Goal: Task Accomplishment & Management: Use online tool/utility

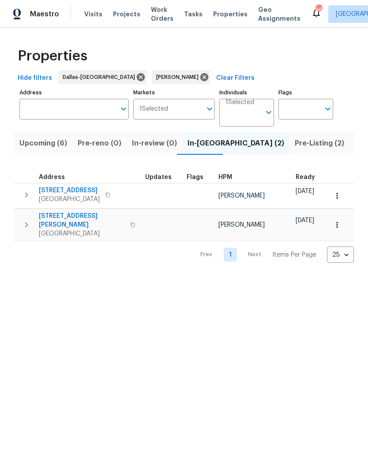
click at [62, 191] on span "4309 Elmwood Ct" at bounding box center [69, 190] width 61 height 9
click at [58, 218] on span "2617 Whitehurst Dr" at bounding box center [82, 221] width 86 height 18
click at [295, 146] on span "Pre-Listing (2)" at bounding box center [319, 143] width 49 height 12
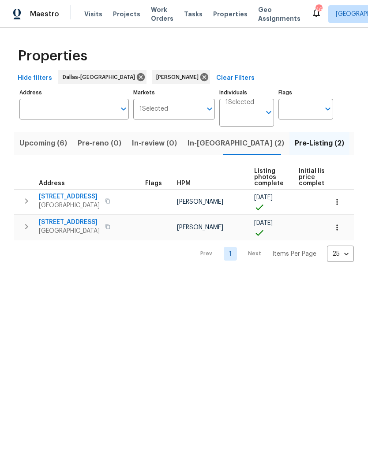
click at [55, 223] on span "106 Willow Ln" at bounding box center [69, 222] width 61 height 9
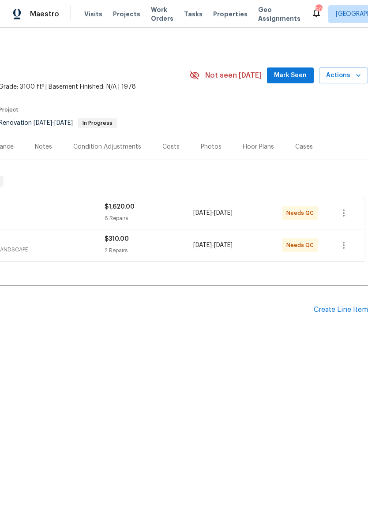
scroll to position [0, 131]
click at [350, 75] on span "Actions" at bounding box center [343, 75] width 35 height 11
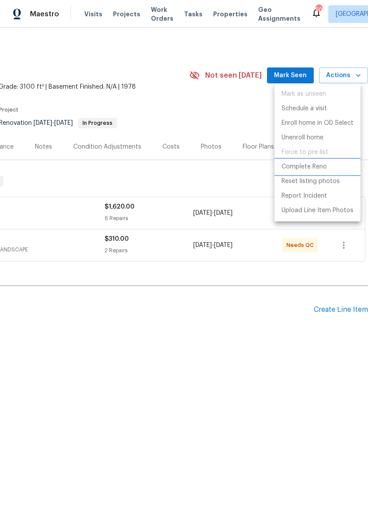
click at [319, 170] on p "Complete Reno" at bounding box center [303, 166] width 45 height 9
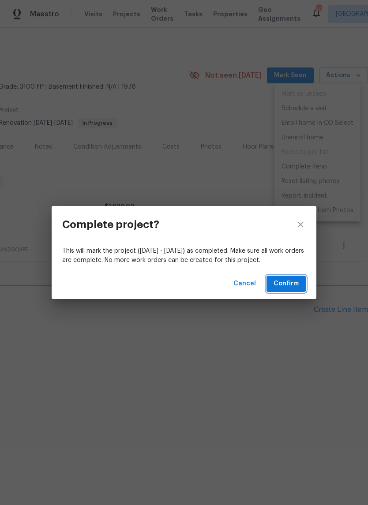
click at [293, 286] on span "Confirm" at bounding box center [285, 283] width 25 height 11
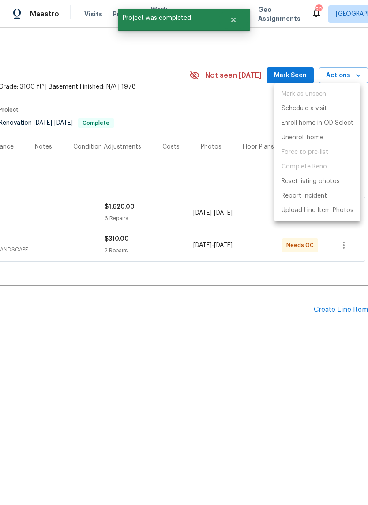
click at [239, 113] on div at bounding box center [184, 252] width 368 height 505
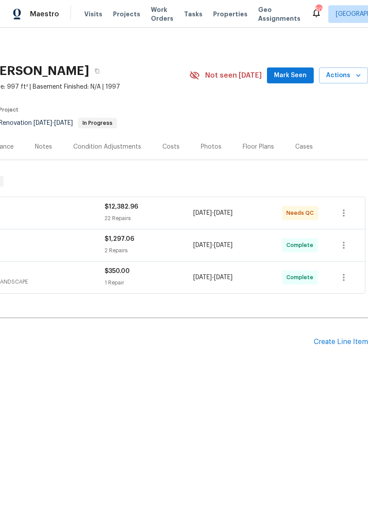
scroll to position [0, 131]
click at [351, 76] on span "Actions" at bounding box center [343, 75] width 35 height 11
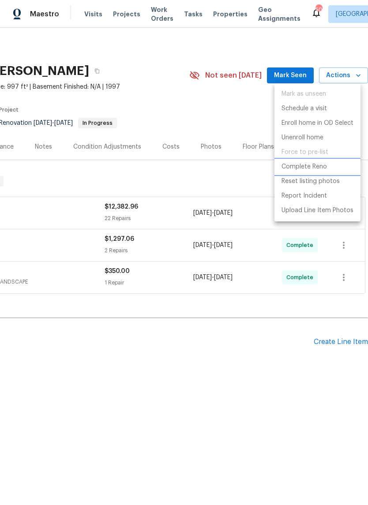
click at [321, 168] on p "Complete Reno" at bounding box center [303, 166] width 45 height 9
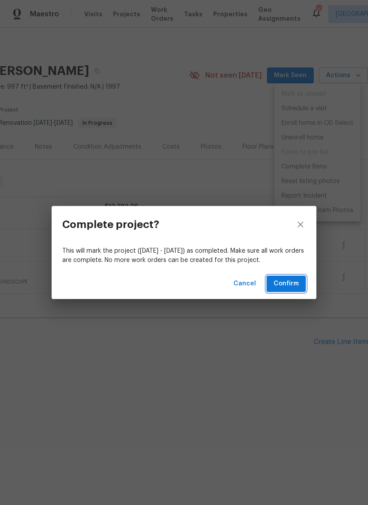
click at [289, 284] on span "Confirm" at bounding box center [285, 283] width 25 height 11
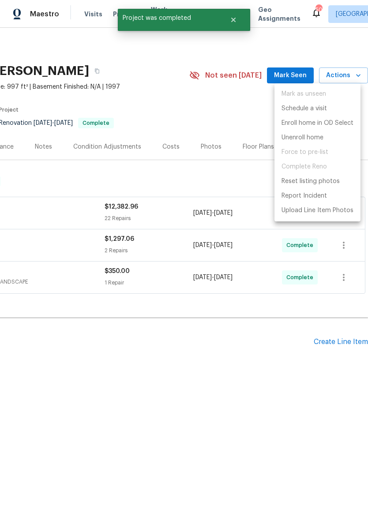
click at [248, 121] on div at bounding box center [184, 252] width 368 height 505
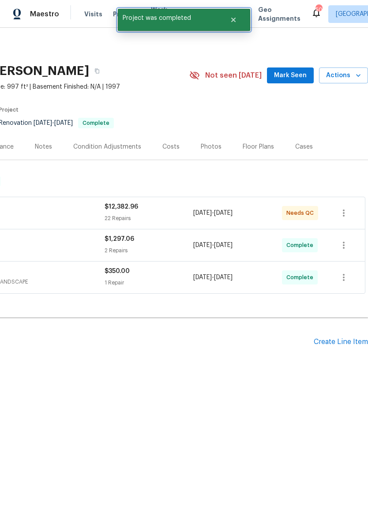
click at [236, 17] on icon "Close" at bounding box center [233, 19] width 7 height 7
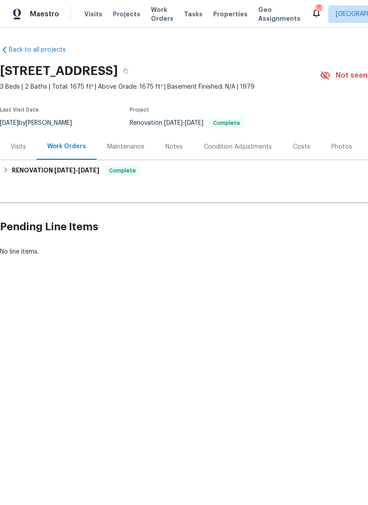
click at [331, 150] on div "Photos" at bounding box center [341, 146] width 21 height 9
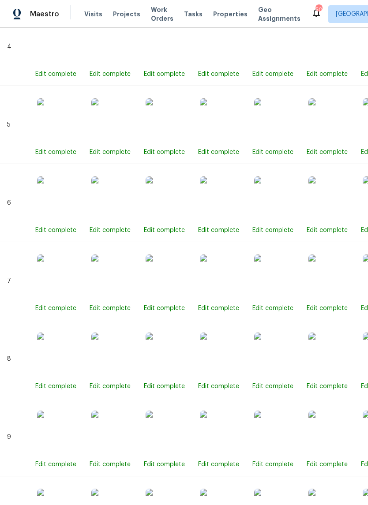
scroll to position [709, 0]
click at [223, 273] on img at bounding box center [222, 276] width 44 height 44
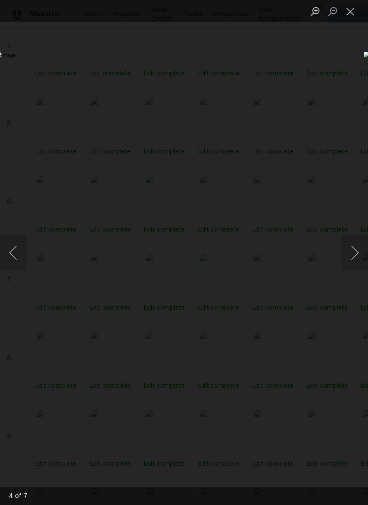
click at [352, 10] on button "Close lightbox" at bounding box center [350, 11] width 18 height 15
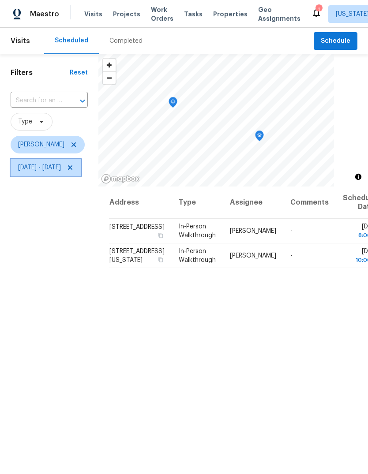
click at [74, 167] on icon at bounding box center [70, 167] width 7 height 7
